Goal: Information Seeking & Learning: Learn about a topic

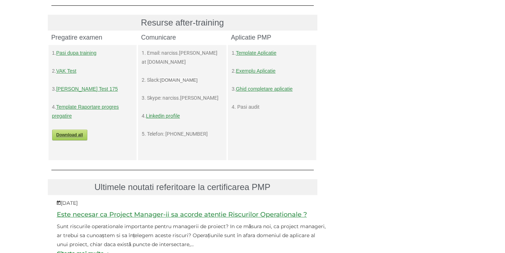
scroll to position [359, 0]
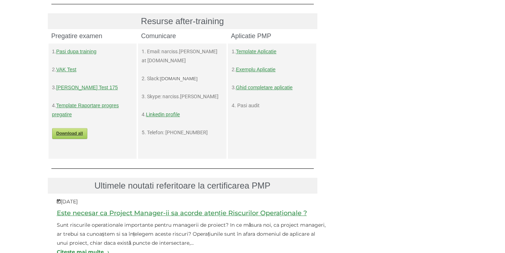
click at [77, 52] on link "Pasi dupa training" at bounding box center [76, 52] width 40 height 6
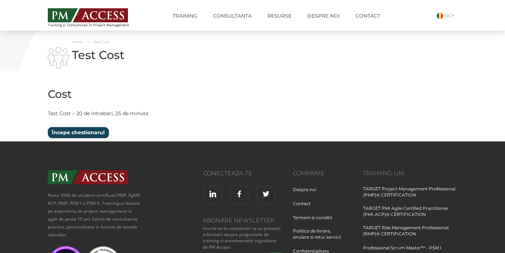
click at [96, 129] on input "Începe chestionarul" at bounding box center [78, 132] width 61 height 11
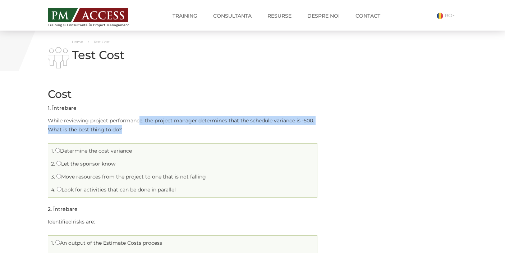
drag, startPoint x: 139, startPoint y: 122, endPoint x: 252, endPoint y: 126, distance: 113.6
click at [252, 126] on p "While reviewing project performance, the project manager determines that the sc…" at bounding box center [182, 125] width 269 height 18
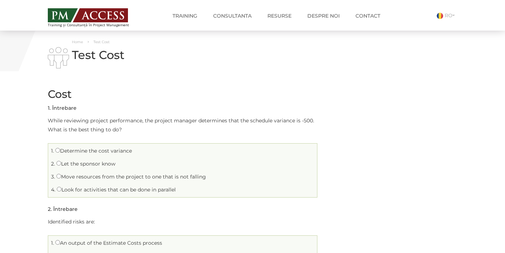
click at [158, 178] on label "Move resources from the project to one that is not falling" at bounding box center [130, 176] width 149 height 6
click at [61, 178] on input "Move resources from the project to one that is not falling" at bounding box center [58, 176] width 5 height 5
radio input "true"
click at [77, 153] on label "Determine the cost variance" at bounding box center [93, 150] width 77 height 6
click at [60, 152] on input "Determine the cost variance" at bounding box center [57, 150] width 5 height 5
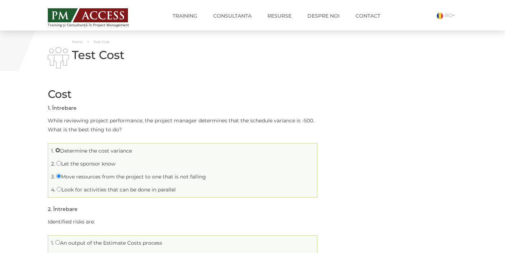
radio input "true"
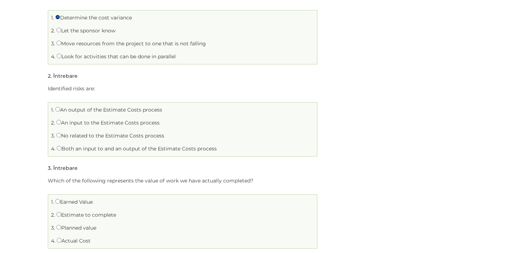
scroll to position [135, 0]
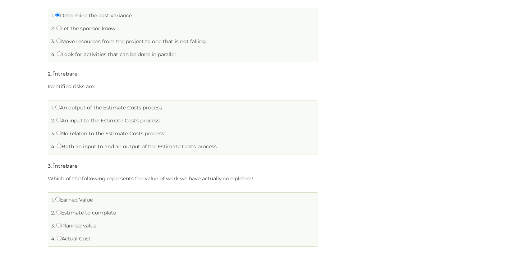
click at [64, 147] on label "Both an input to and an output of the Estimate Costs process" at bounding box center [137, 146] width 160 height 6
click at [61, 147] on input "Both an input to and an output of the Estimate Costs process" at bounding box center [59, 145] width 5 height 5
radio input "true"
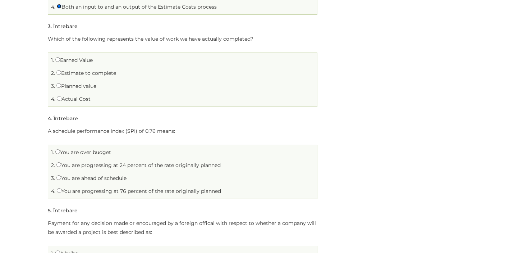
scroll to position [273, 0]
click at [59, 100] on input "Actual Cost" at bounding box center [59, 99] width 5 height 5
radio input "true"
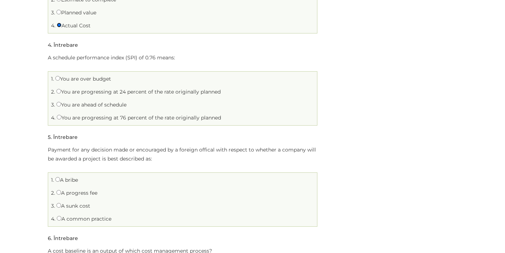
scroll to position [349, 0]
click at [94, 104] on label "You are ahead of schedule" at bounding box center [91, 104] width 70 height 6
click at [61, 104] on input "You are ahead of schedule" at bounding box center [58, 103] width 5 height 5
radio input "true"
click at [83, 118] on label "You are progressing at 76 percent of the rate originally planned" at bounding box center [139, 117] width 164 height 6
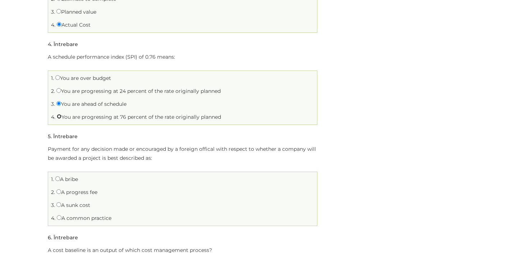
click at [61, 118] on input "You are progressing at 76 percent of the rate originally planned" at bounding box center [59, 116] width 5 height 5
radio input "true"
click at [59, 91] on input "You are progressing at 24 percent of the rate originally planned" at bounding box center [58, 90] width 5 height 5
radio input "true"
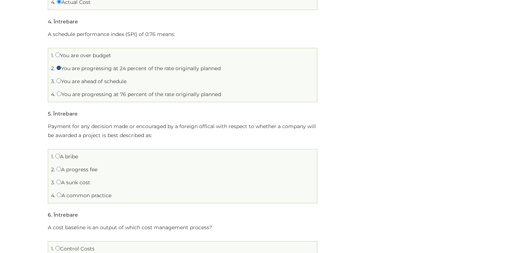
scroll to position [375, 0]
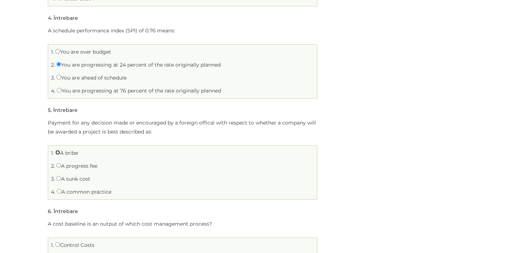
click at [59, 152] on input "A bribe" at bounding box center [57, 152] width 5 height 5
radio input "true"
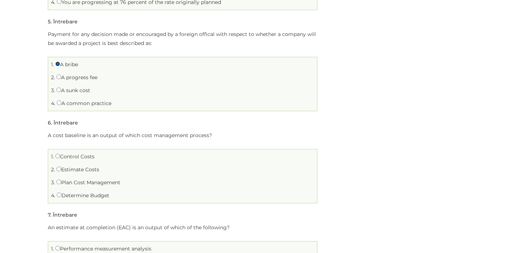
scroll to position [464, 0]
click at [62, 195] on label "Determine Budget" at bounding box center [83, 194] width 52 height 6
click at [61, 195] on input "Determine Budget" at bounding box center [59, 193] width 5 height 5
radio input "true"
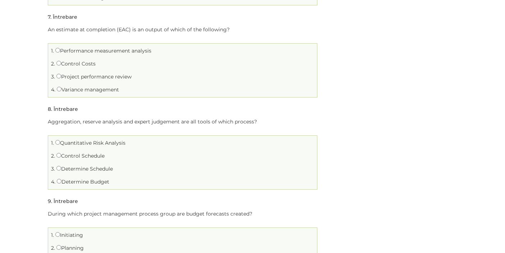
scroll to position [660, 0]
click at [58, 65] on input "Control Costs" at bounding box center [58, 63] width 5 height 5
radio input "true"
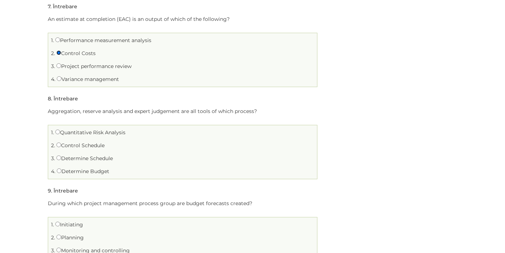
scroll to position [673, 0]
click at [59, 170] on input "Determine Budget" at bounding box center [59, 169] width 5 height 5
radio input "true"
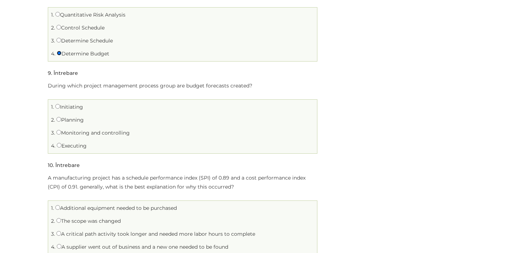
scroll to position [790, 0]
click at [72, 118] on label "Planning" at bounding box center [69, 118] width 27 height 6
click at [61, 118] on input "Planning" at bounding box center [58, 117] width 5 height 5
radio input "true"
click at [59, 131] on input "Monitoring and controlling" at bounding box center [58, 130] width 5 height 5
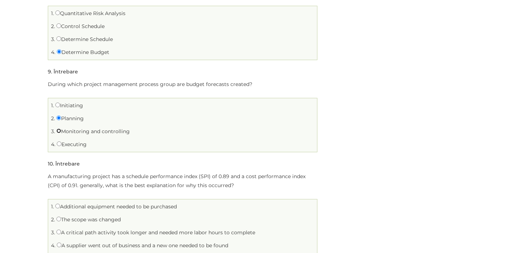
radio input "true"
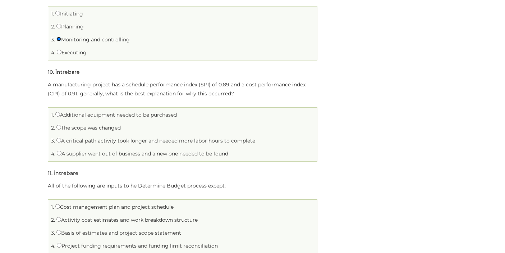
scroll to position [882, 0]
click at [109, 142] on label "A critical path activity took longer and needed more labor hours to complete" at bounding box center [155, 140] width 199 height 6
click at [61, 142] on input "A critical path activity took longer and needed more labor hours to complete" at bounding box center [58, 139] width 5 height 5
radio input "true"
click at [78, 114] on label "Additional equipment needed to be purchased" at bounding box center [115, 114] width 121 height 6
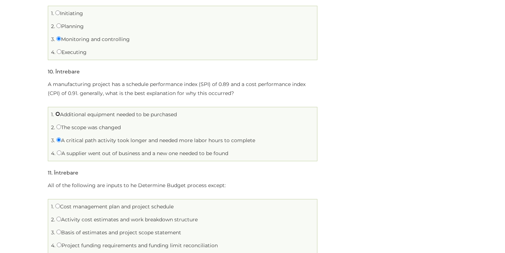
click at [60, 114] on input "Additional equipment needed to be purchased" at bounding box center [57, 113] width 5 height 5
radio input "true"
click at [80, 141] on label "A critical path activity took longer and needed more labor hours to complete" at bounding box center [155, 140] width 199 height 6
click at [61, 141] on input "A critical path activity took longer and needed more labor hours to complete" at bounding box center [58, 139] width 5 height 5
radio input "true"
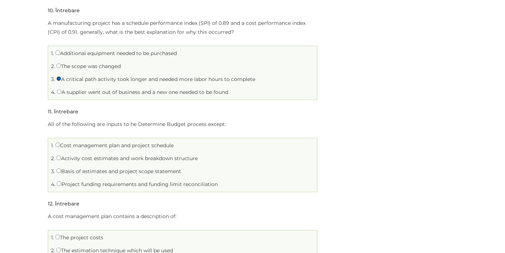
scroll to position [944, 0]
click at [59, 156] on input "Activity cost estimates and work breakdown structure" at bounding box center [58, 156] width 5 height 5
radio input "true"
click at [57, 183] on input "Project funding requirements and funding limit reconciliation" at bounding box center [59, 182] width 5 height 5
radio input "true"
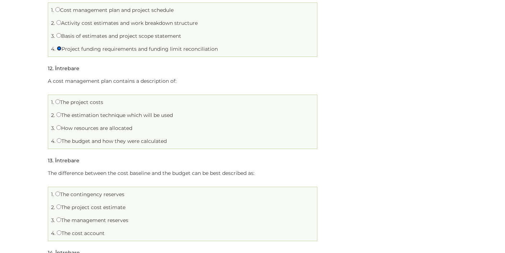
scroll to position [1079, 0]
click at [56, 102] on input "The project costs" at bounding box center [57, 101] width 5 height 5
radio input "true"
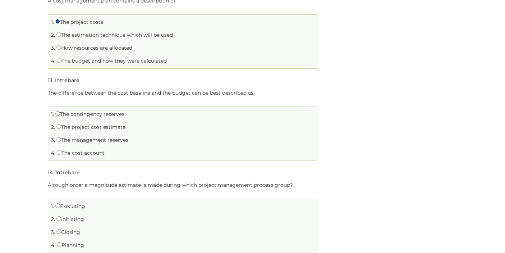
scroll to position [1160, 0]
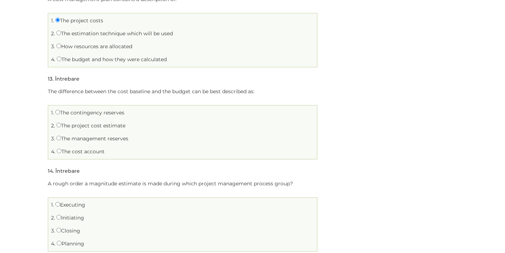
click at [84, 114] on label "The contingency reserves" at bounding box center [89, 112] width 69 height 6
click at [60, 114] on input "The contingency reserves" at bounding box center [57, 112] width 5 height 5
radio input "true"
click at [70, 139] on label "The management reserves" at bounding box center [92, 138] width 72 height 6
click at [61, 139] on input "The management reserves" at bounding box center [58, 137] width 5 height 5
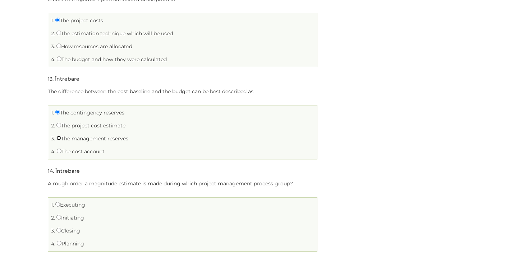
radio input "true"
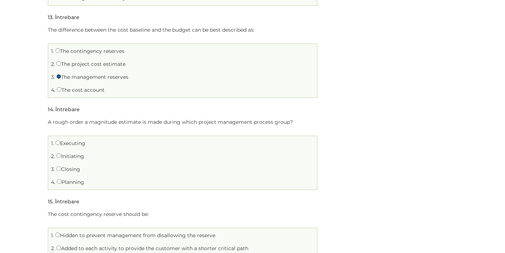
scroll to position [1228, 0]
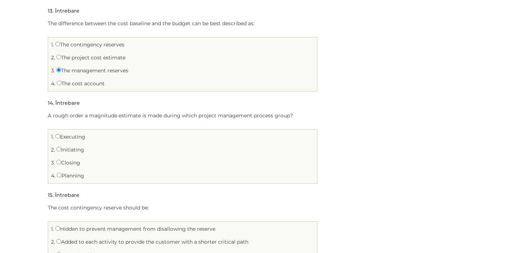
click at [68, 176] on label "Planning" at bounding box center [70, 175] width 27 height 6
click at [61, 176] on input "Planning" at bounding box center [59, 174] width 5 height 5
radio input "true"
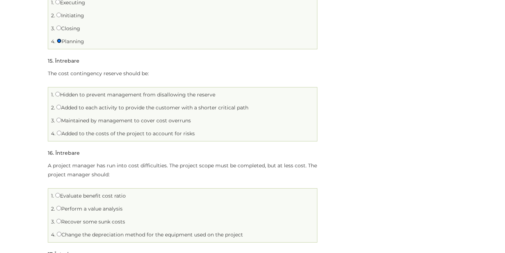
scroll to position [1369, 0]
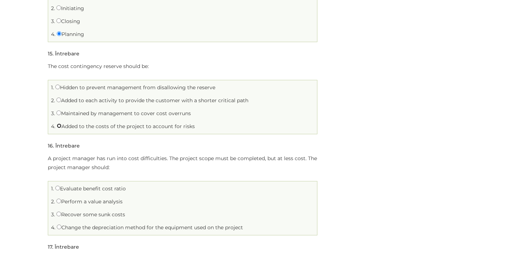
click at [59, 126] on input "Added to the costs of the project to account for risks" at bounding box center [59, 125] width 5 height 5
radio input "true"
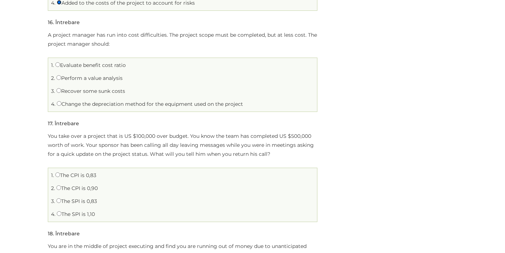
scroll to position [1493, 0]
click at [59, 76] on input "Perform a value analysis" at bounding box center [58, 76] width 5 height 5
radio input "true"
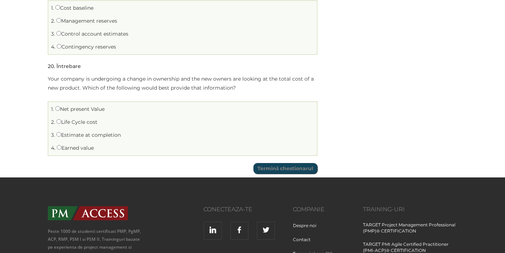
scroll to position [1852, 0]
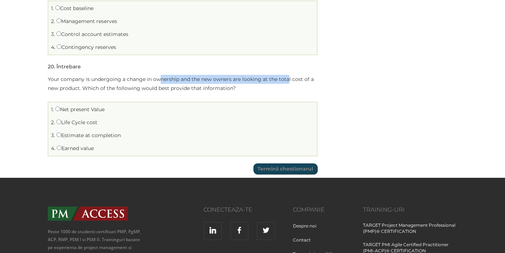
drag, startPoint x: 161, startPoint y: 81, endPoint x: 287, endPoint y: 77, distance: 126.2
click at [287, 77] on p "Your company is undergoing a change in ownership and the new owners are looking…" at bounding box center [182, 84] width 269 height 18
click at [74, 136] on label "Estimate at completion" at bounding box center [88, 135] width 64 height 6
click at [61, 136] on input "Estimate at completion" at bounding box center [58, 134] width 5 height 5
radio input "true"
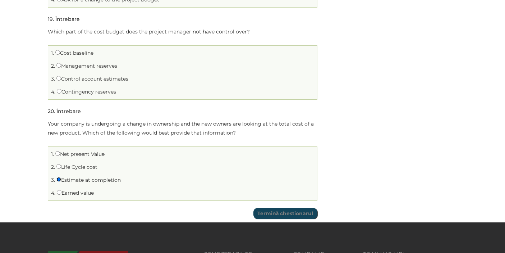
scroll to position [1804, 0]
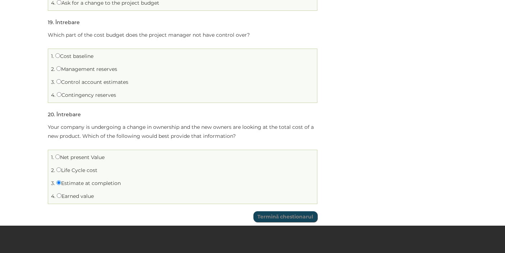
click at [86, 94] on label "Contingency reserves" at bounding box center [86, 95] width 59 height 6
click at [61, 94] on input "Contingency reserves" at bounding box center [59, 94] width 5 height 5
radio input "true"
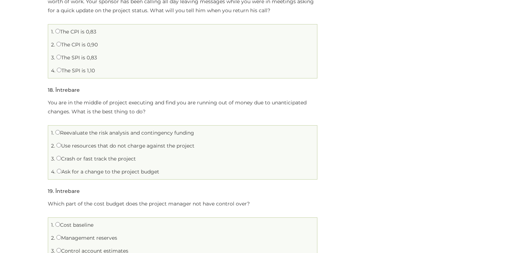
scroll to position [1634, 0]
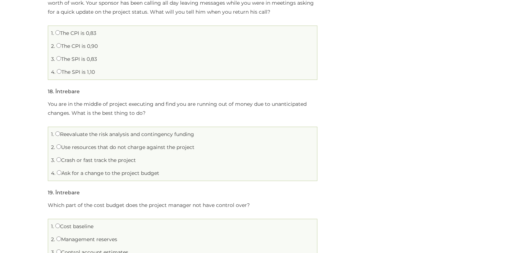
click at [60, 133] on label "Reevaluate the risk analysis and contingency funding" at bounding box center [124, 134] width 139 height 6
click at [60, 133] on input "Reevaluate the risk analysis and contingency funding" at bounding box center [57, 133] width 5 height 5
radio input "true"
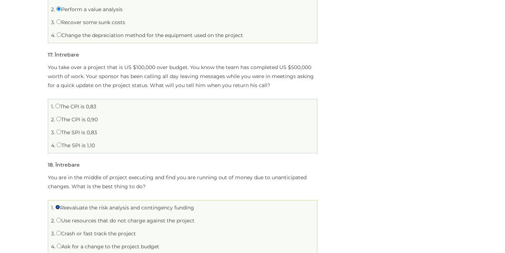
scroll to position [1560, 0]
click at [61, 146] on input "The SPI is 1,10" at bounding box center [59, 145] width 5 height 5
radio input "true"
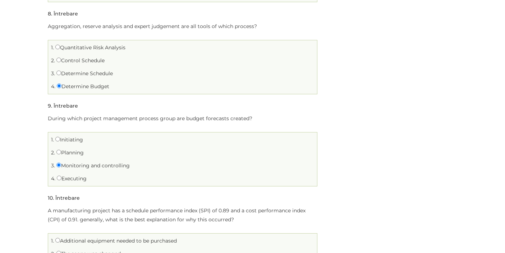
scroll to position [751, 0]
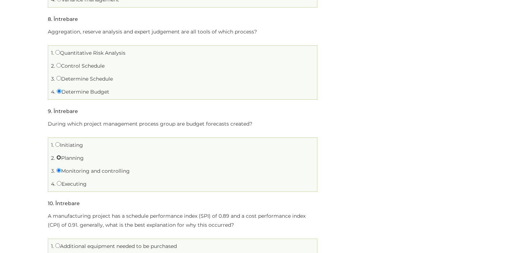
click at [59, 158] on input "Planning" at bounding box center [58, 157] width 5 height 5
radio input "true"
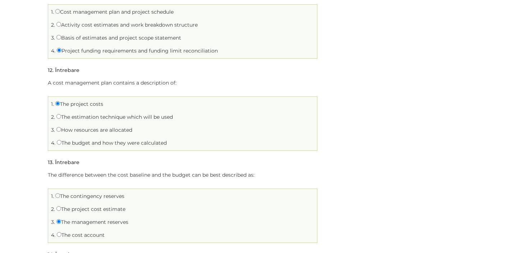
scroll to position [1078, 0]
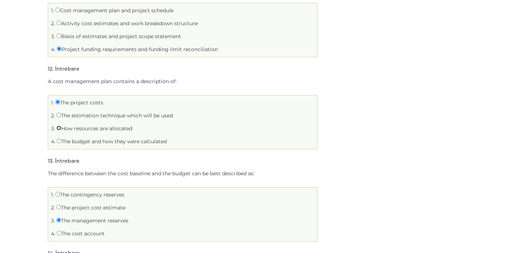
click at [60, 128] on input "How resources are allocated" at bounding box center [58, 127] width 5 height 5
radio input "true"
click at [60, 140] on input "The budget and how they were calculated" at bounding box center [59, 140] width 5 height 5
radio input "true"
click at [60, 128] on input "How resources are allocated" at bounding box center [58, 127] width 5 height 5
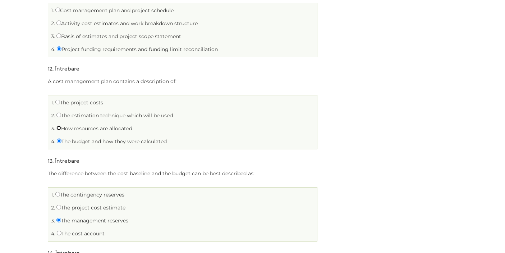
radio input "true"
click at [58, 116] on input "The estimation technique which will be used" at bounding box center [58, 114] width 5 height 5
radio input "true"
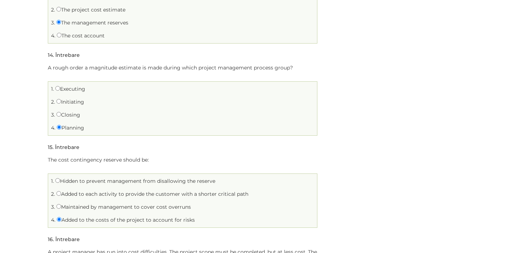
scroll to position [1276, 0]
click at [71, 103] on label "Initiating" at bounding box center [70, 101] width 28 height 6
click at [61, 103] on input "Initiating" at bounding box center [58, 100] width 5 height 5
radio input "true"
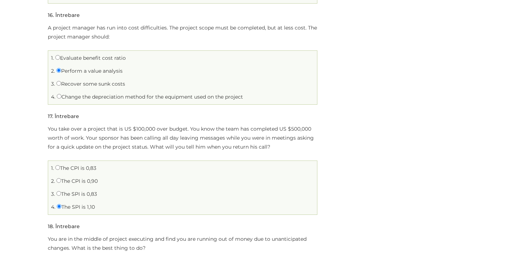
scroll to position [1501, 0]
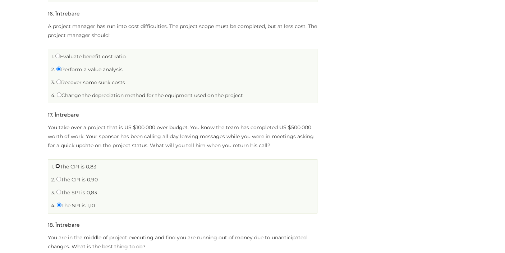
click at [59, 165] on input "The CPI is 0,83" at bounding box center [57, 165] width 5 height 5
radio input "true"
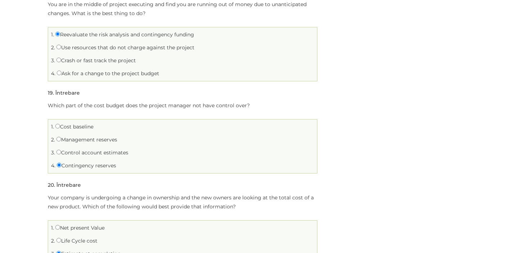
scroll to position [1735, 0]
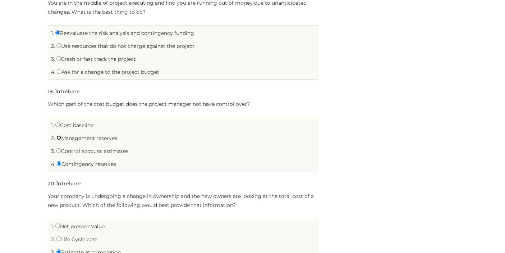
click at [58, 137] on input "Management reserves" at bounding box center [58, 137] width 5 height 5
radio input "true"
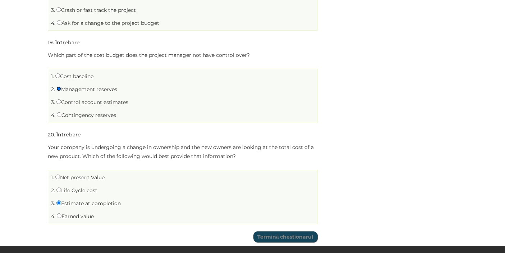
scroll to position [1799, 0]
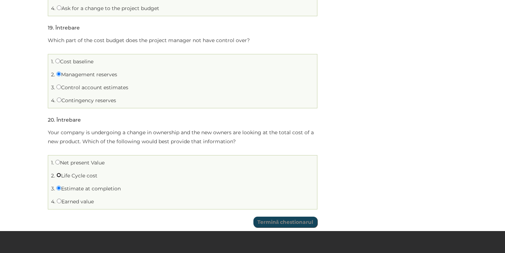
click at [56, 176] on input "Life Cycle cost" at bounding box center [58, 174] width 5 height 5
radio input "true"
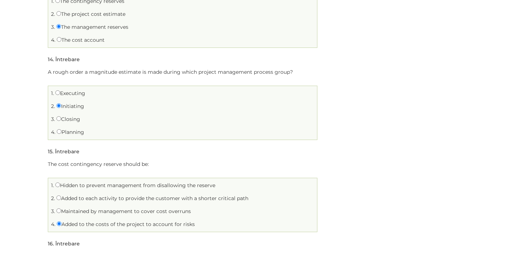
scroll to position [1270, 0]
